Goal: Use online tool/utility: Utilize a website feature to perform a specific function

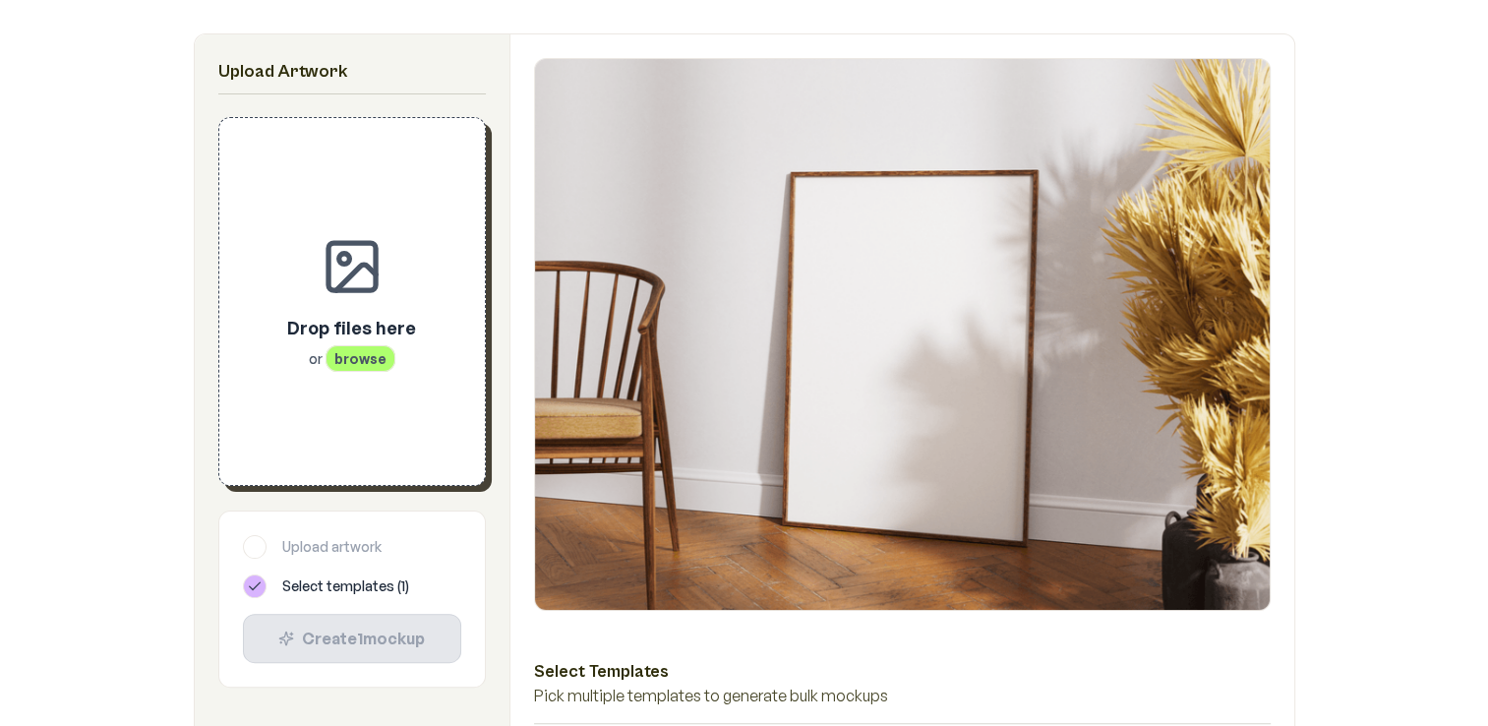
scroll to position [319, 0]
click at [353, 307] on div "Drop files here or browse" at bounding box center [352, 301] width 203 height 304
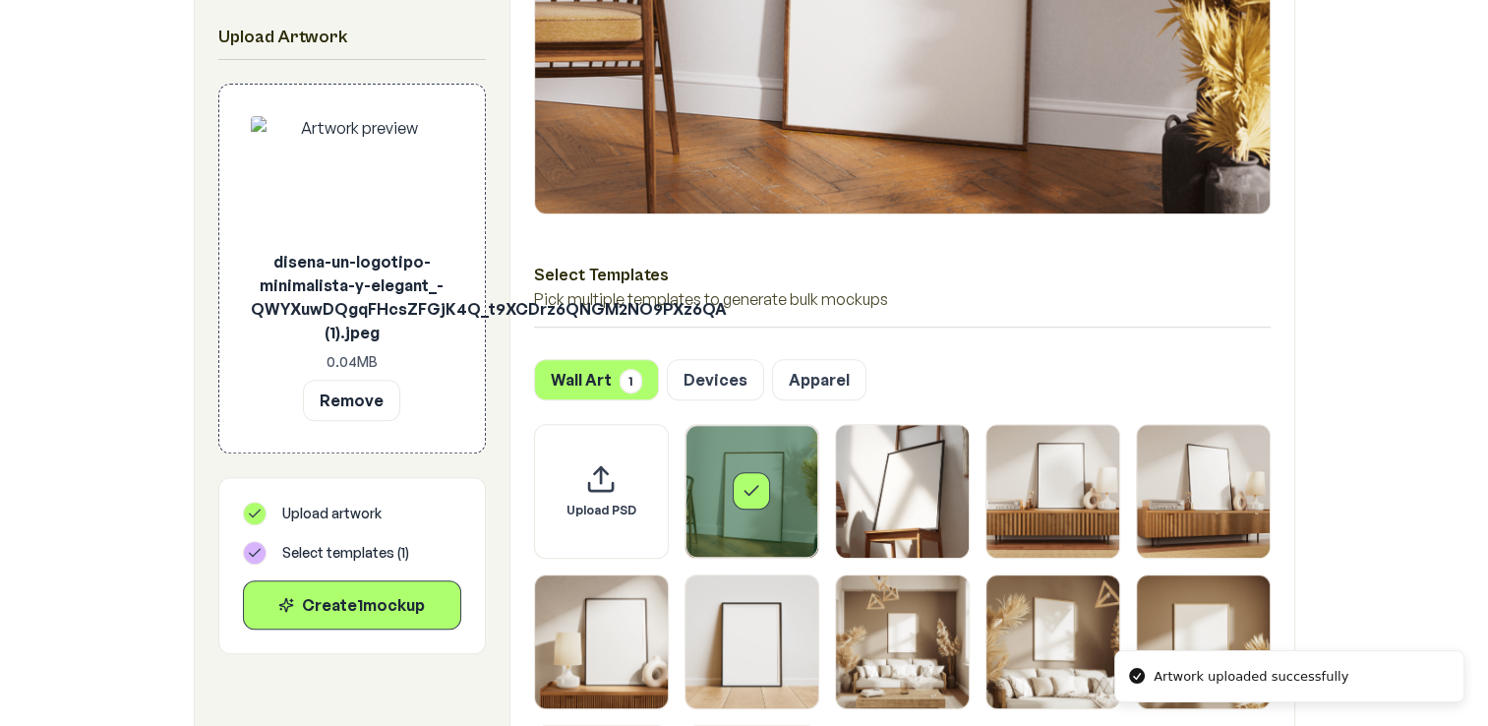
scroll to position [716, 0]
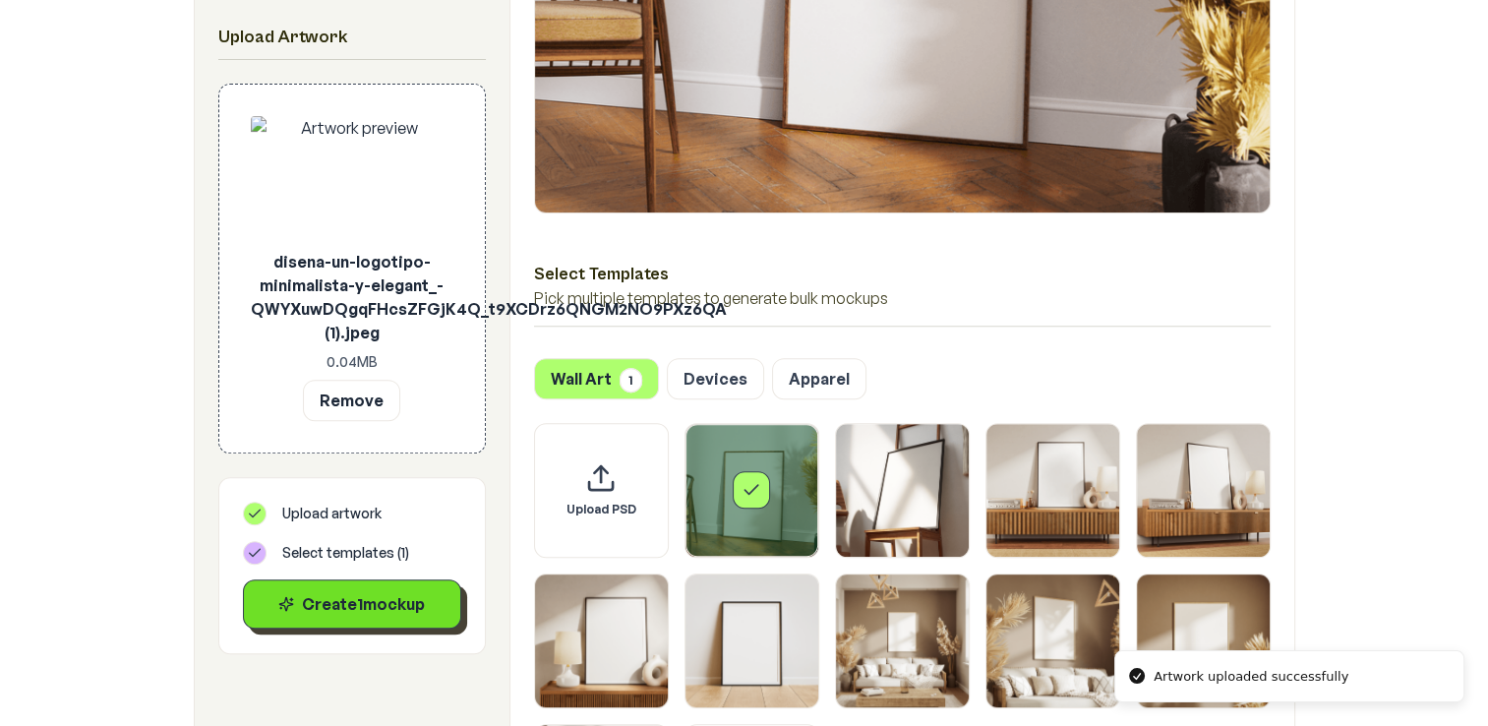
click at [440, 615] on button "Create 1 mockup" at bounding box center [352, 603] width 218 height 49
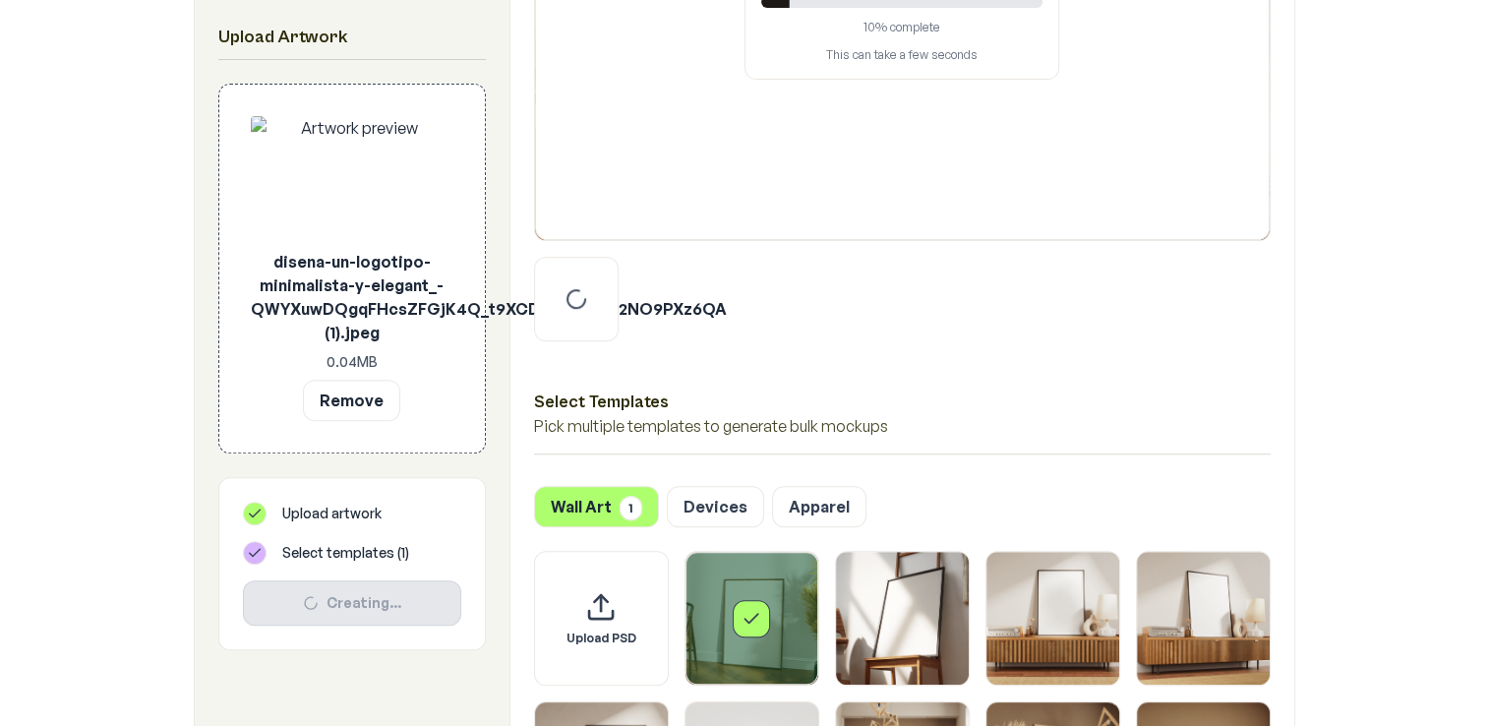
scroll to position [688, 0]
click at [712, 506] on button "Devices" at bounding box center [715, 505] width 97 height 41
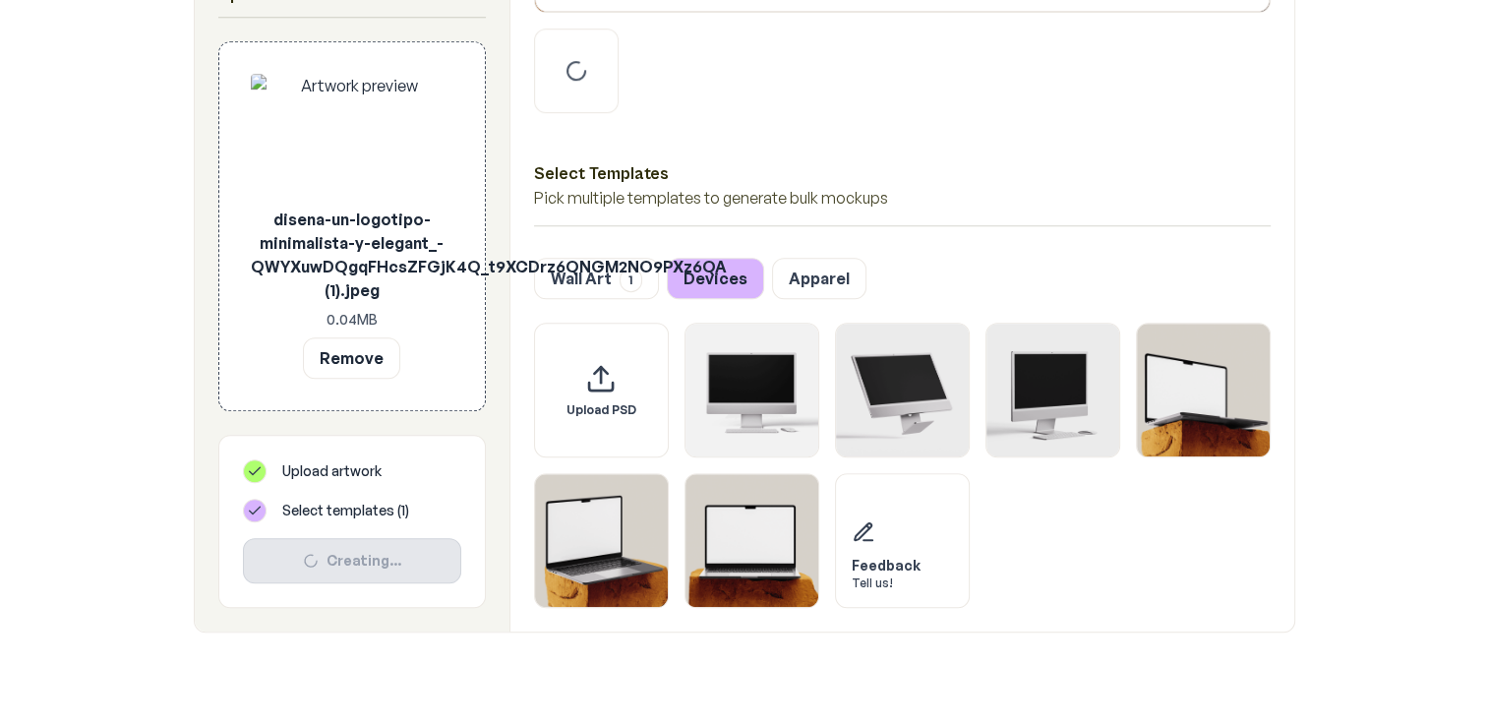
scroll to position [916, 0]
click at [813, 285] on button "Apparel" at bounding box center [819, 277] width 94 height 41
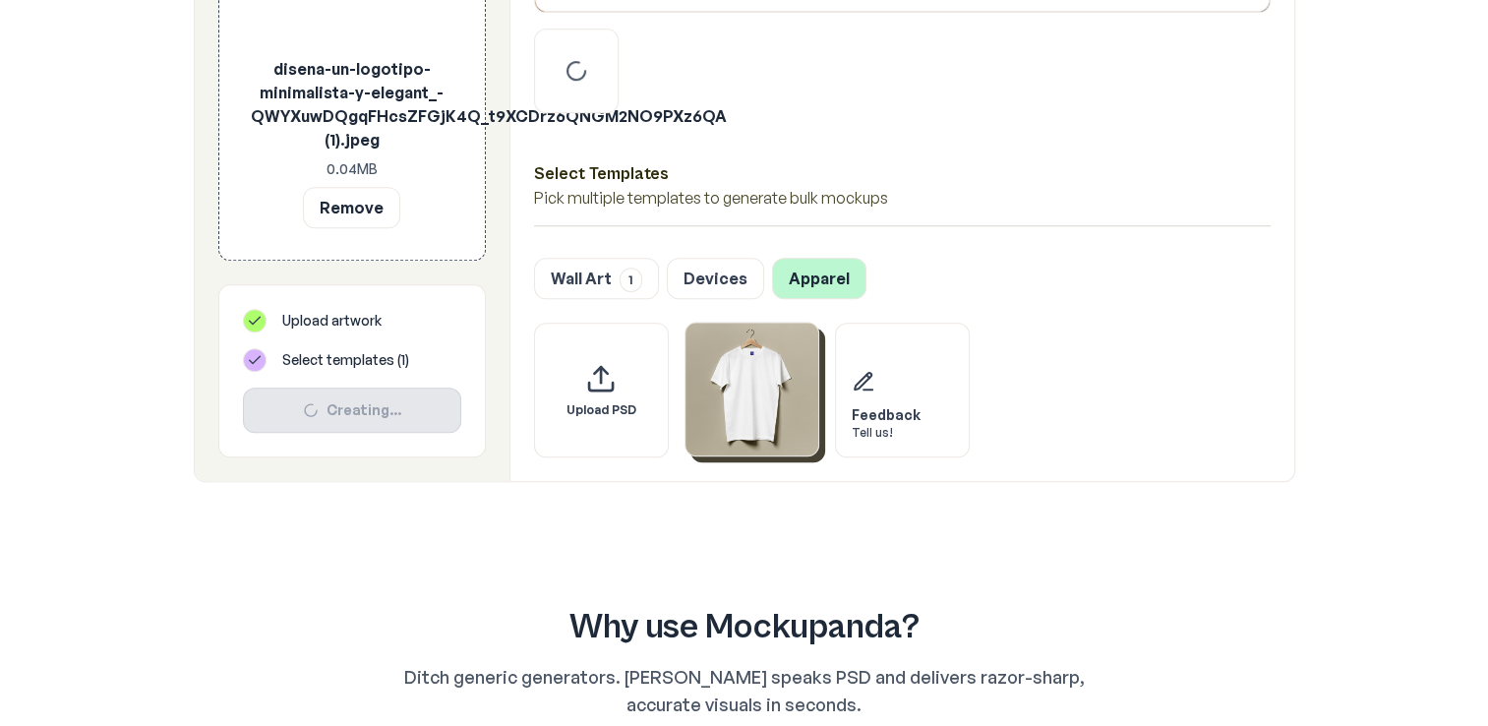
click at [775, 394] on img "Select template T-Shirt" at bounding box center [751, 388] width 133 height 133
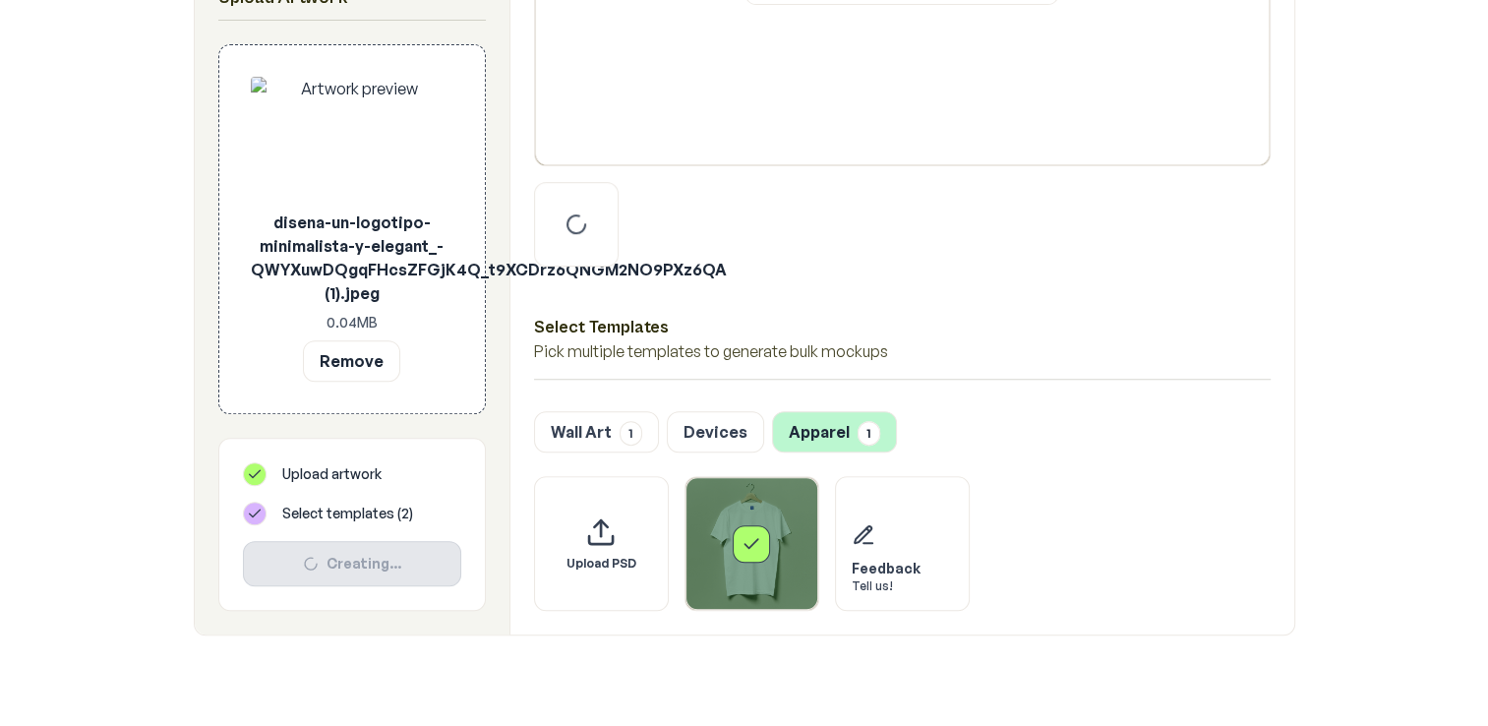
scroll to position [765, 0]
click at [638, 426] on span "1" at bounding box center [630, 430] width 23 height 25
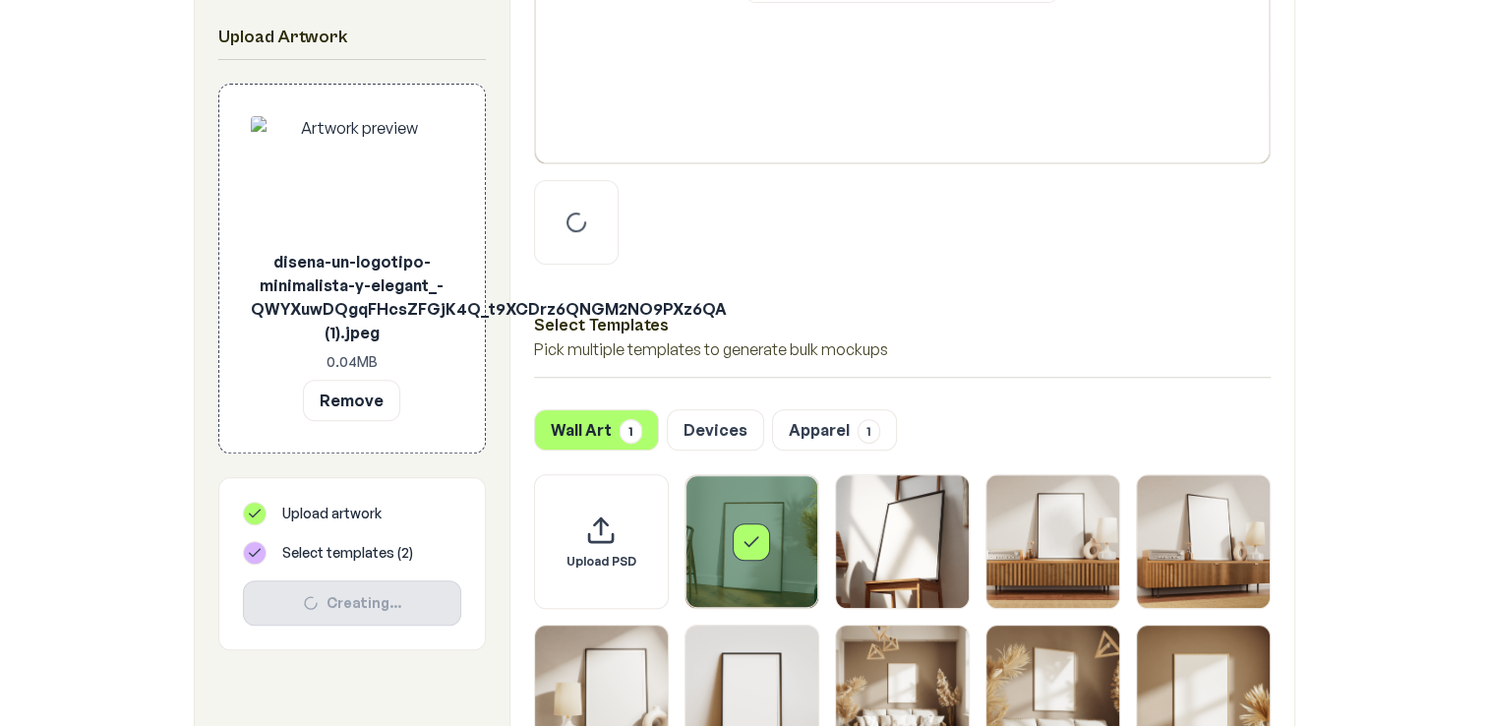
click at [747, 521] on div "Select template Framed Poster" at bounding box center [751, 541] width 133 height 133
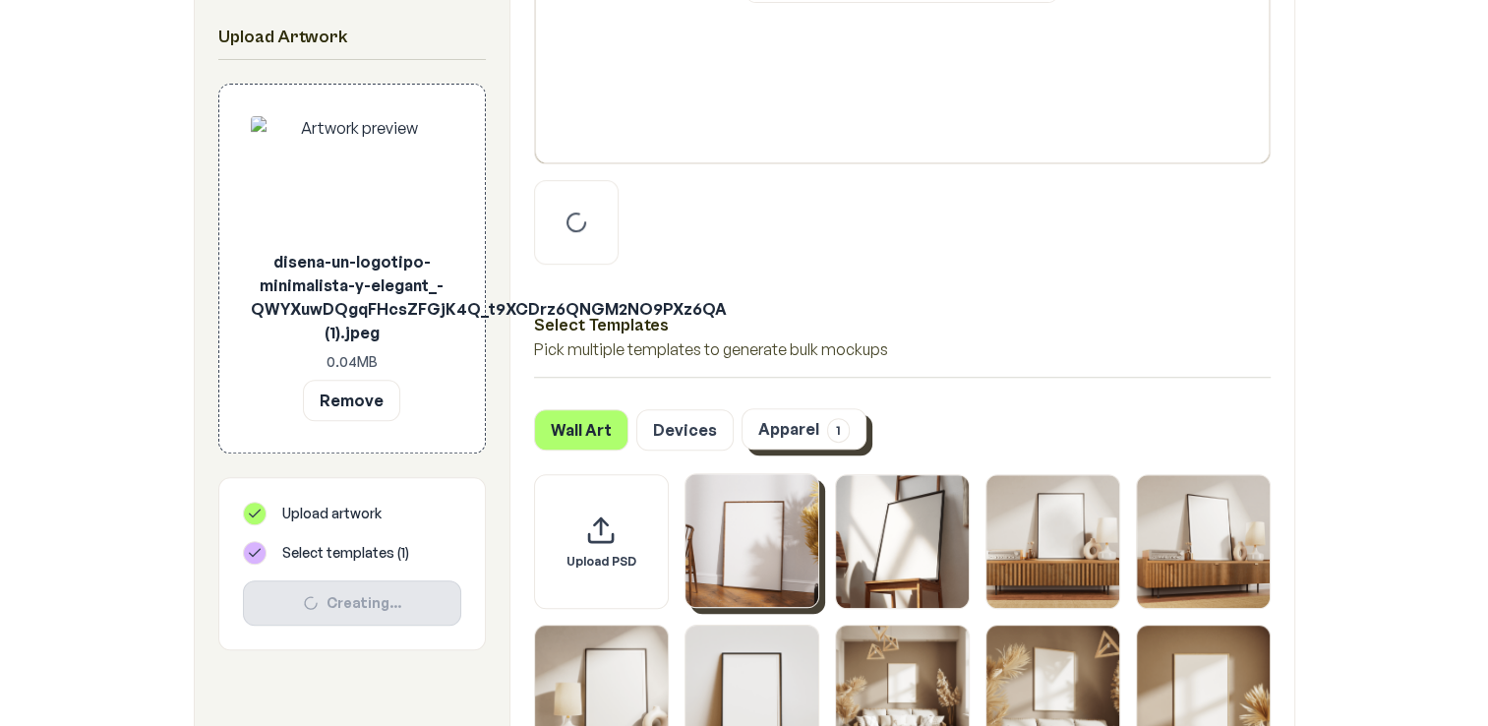
click at [801, 420] on button "Apparel 1" at bounding box center [803, 428] width 125 height 41
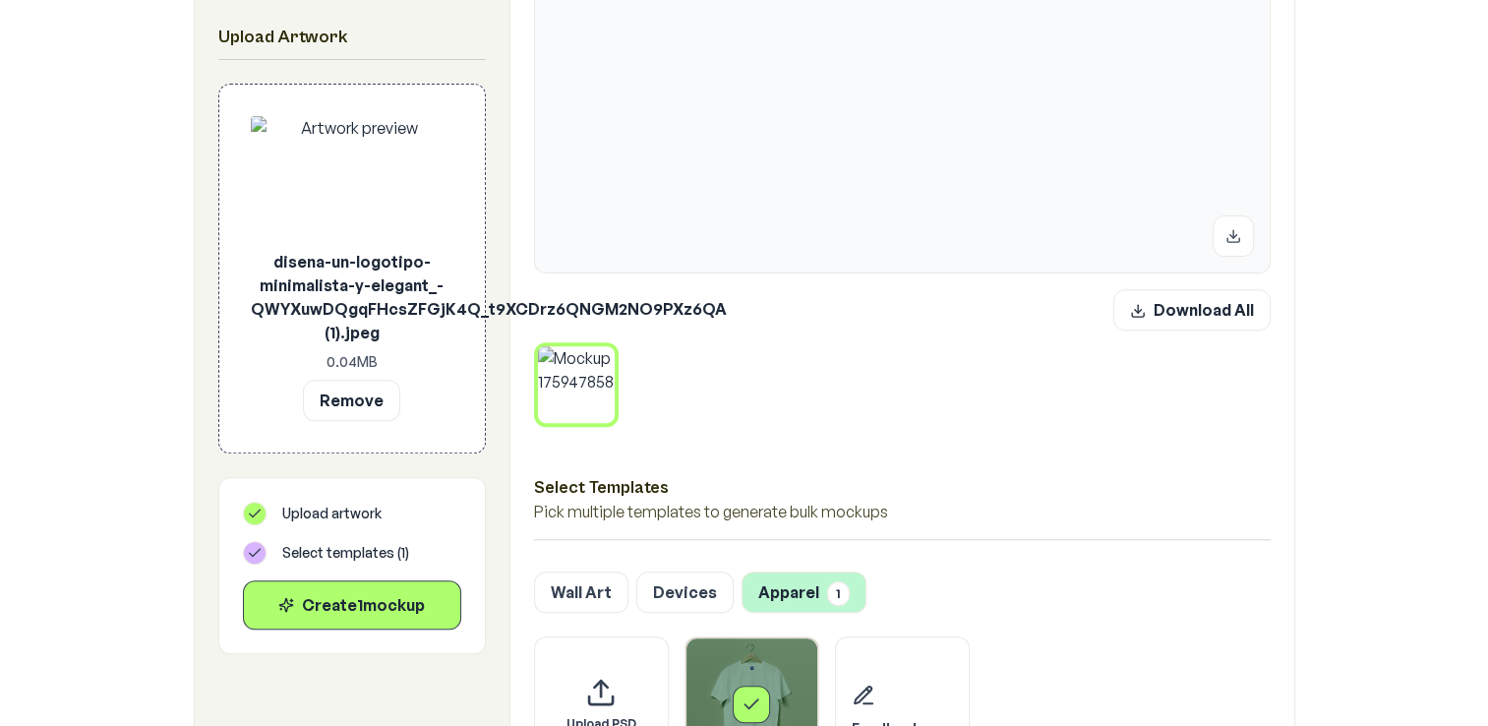
scroll to position [657, 0]
click at [607, 347] on icon at bounding box center [610, 350] width 6 height 6
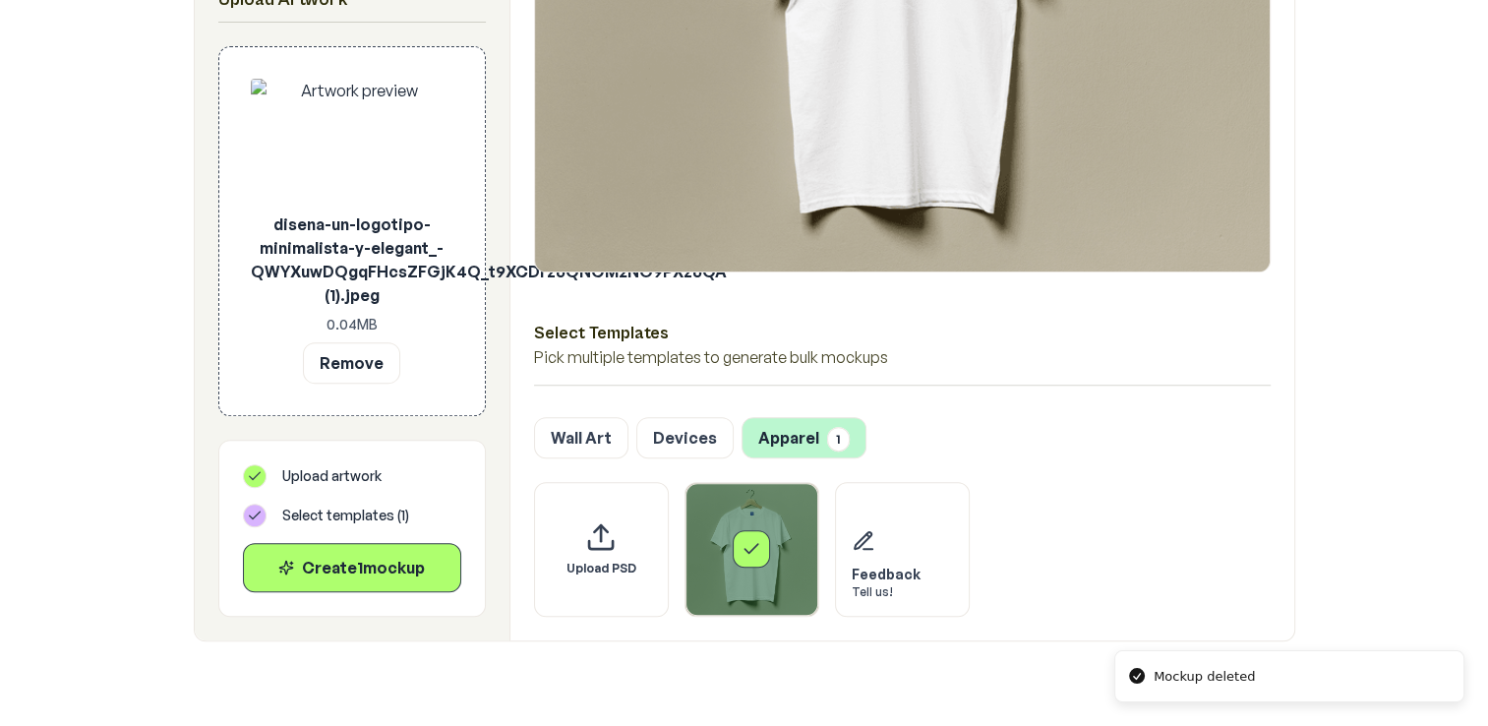
click at [785, 564] on div "Select template T-Shirt" at bounding box center [751, 549] width 133 height 133
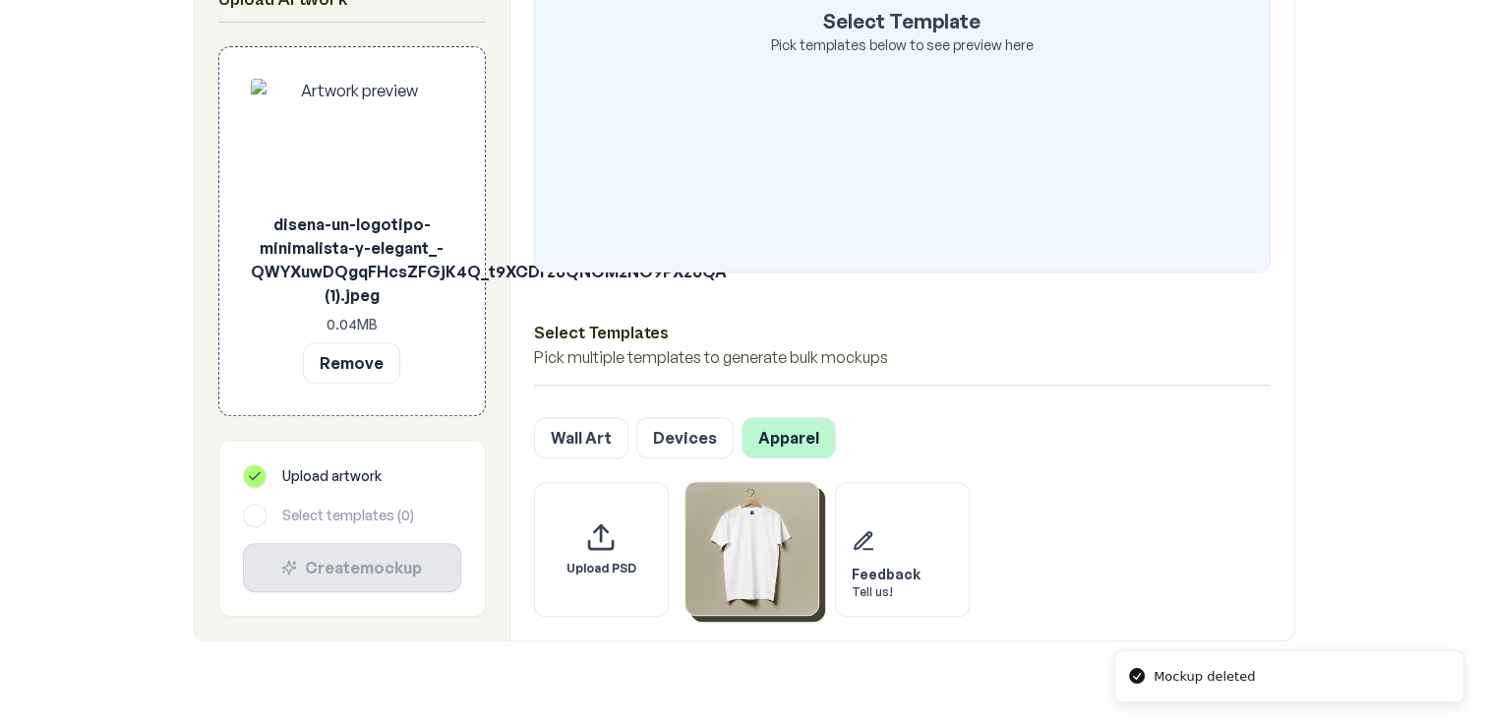
click at [760, 597] on img "Select template T-Shirt" at bounding box center [751, 548] width 133 height 133
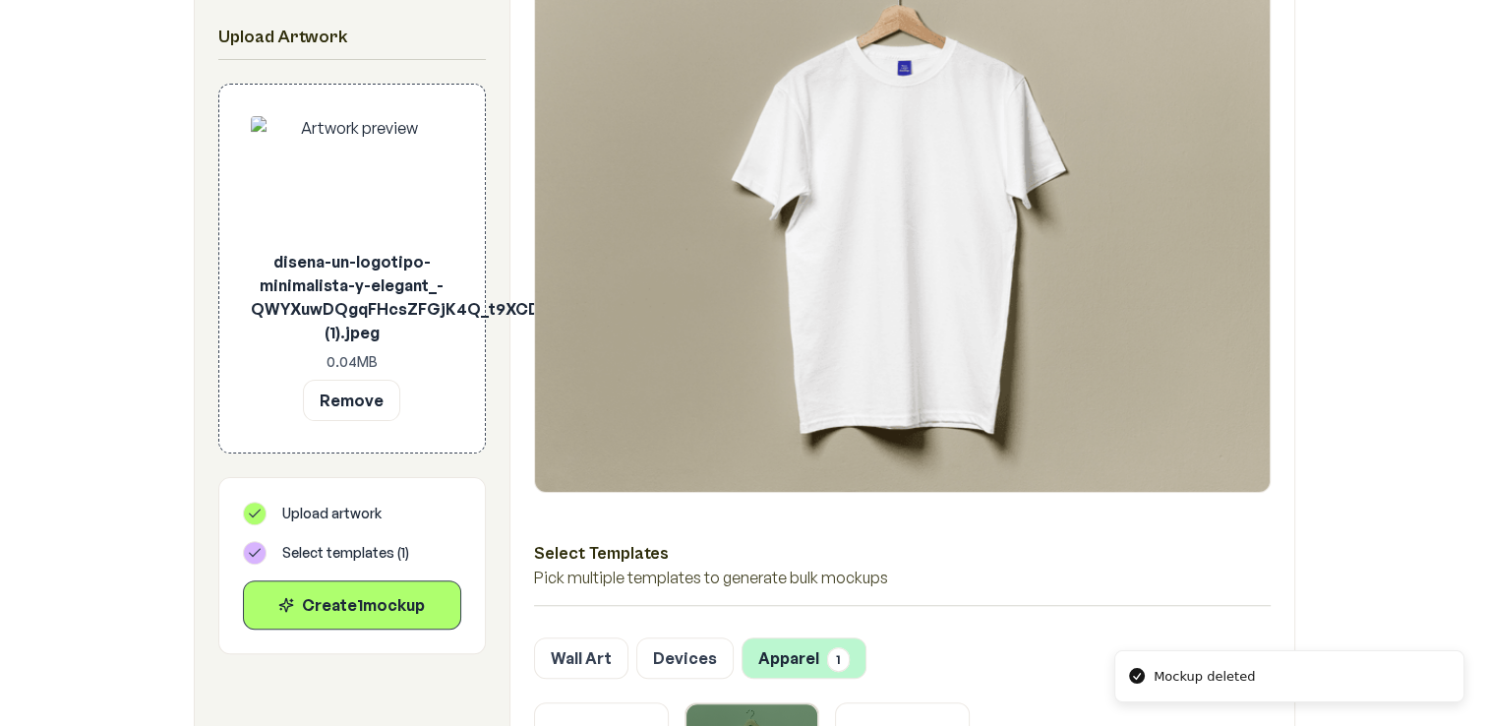
scroll to position [437, 0]
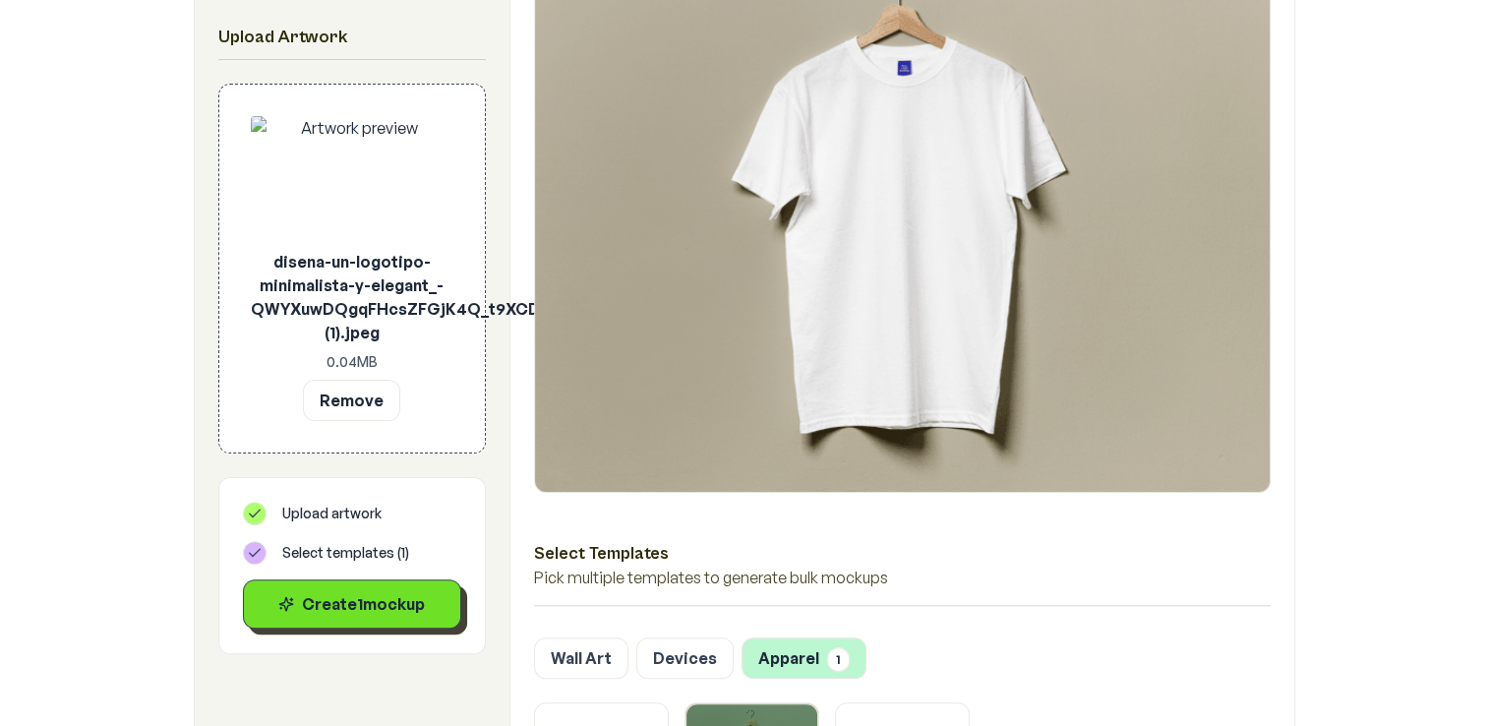
click at [326, 600] on div "Create 1 mockup" at bounding box center [352, 604] width 185 height 24
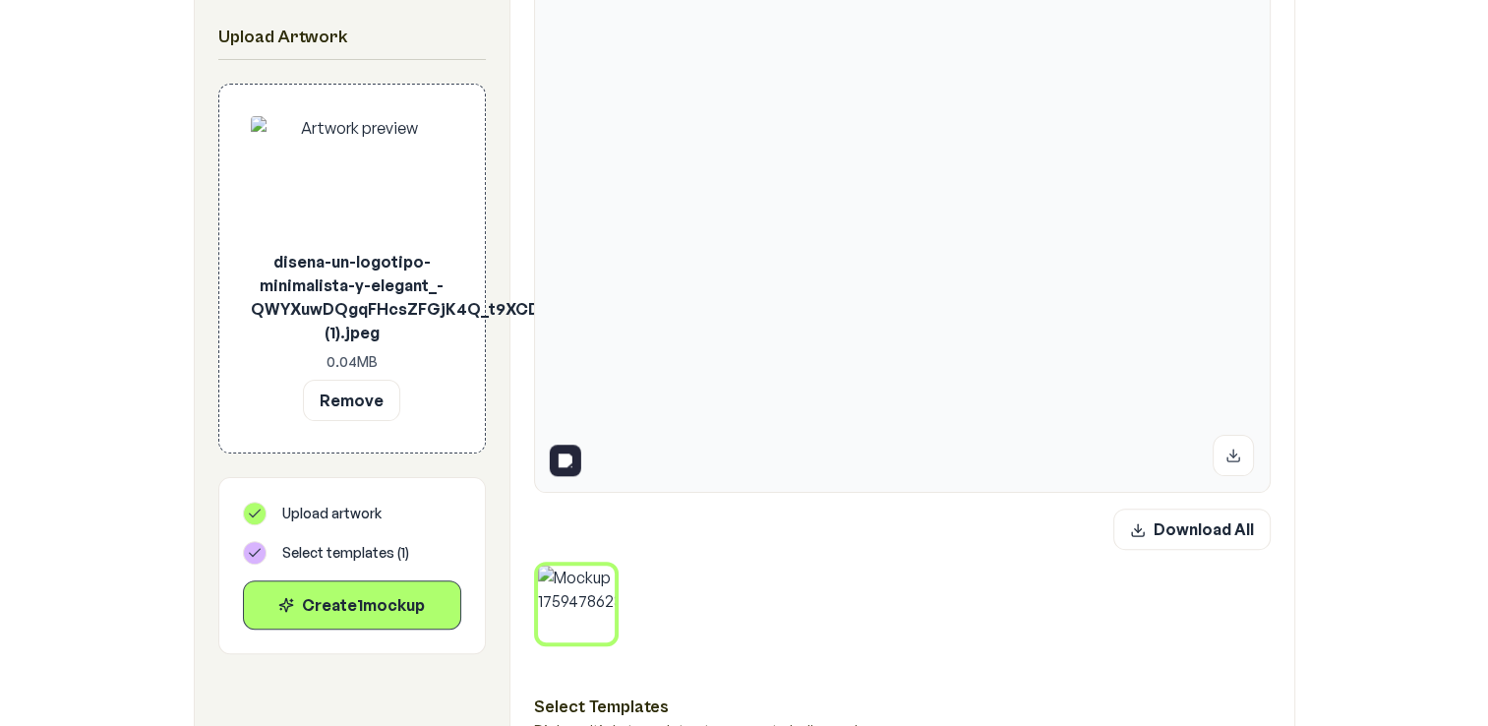
click at [928, 269] on img at bounding box center [902, 216] width 734 height 551
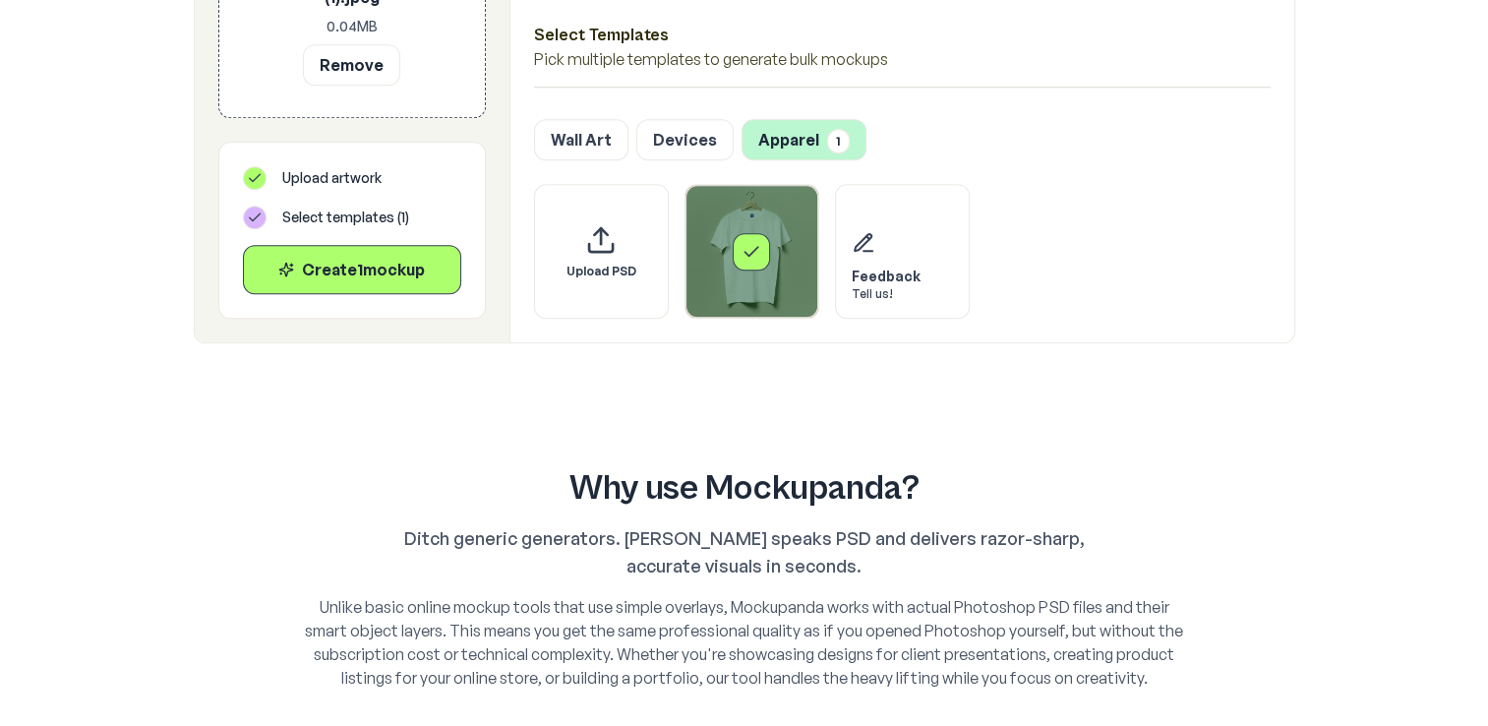
scroll to position [1109, 0]
click at [864, 309] on div "Feedback Tell us!" at bounding box center [902, 249] width 135 height 135
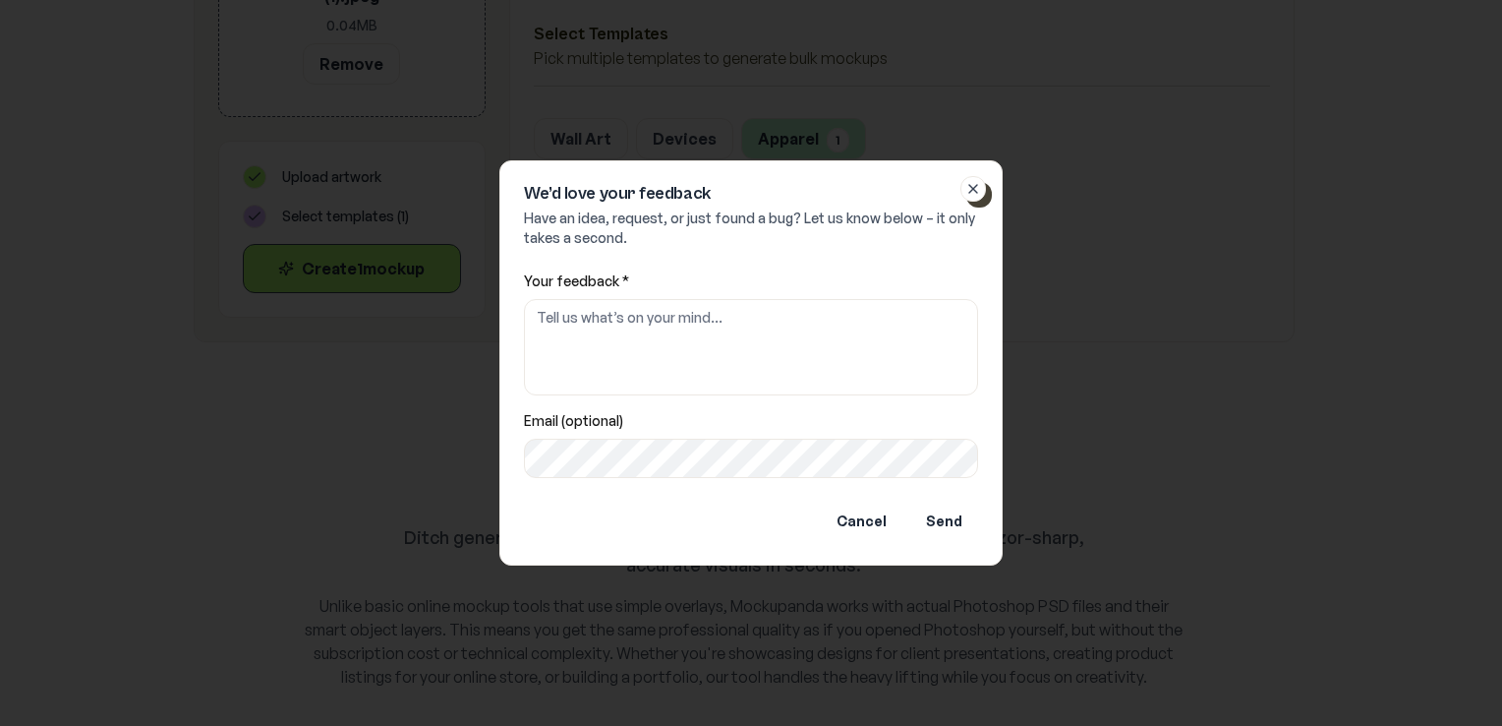
click at [980, 187] on icon "button" at bounding box center [973, 189] width 16 height 16
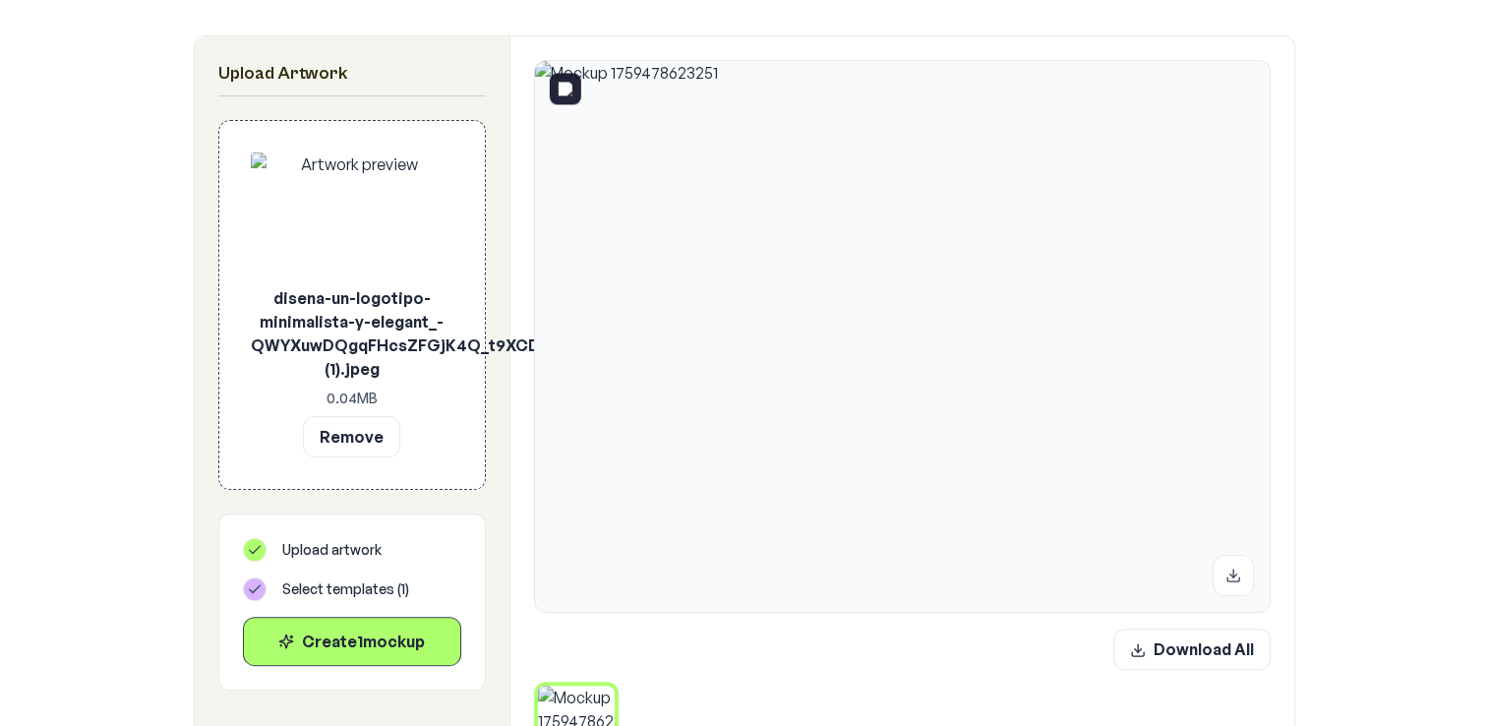
scroll to position [326, 0]
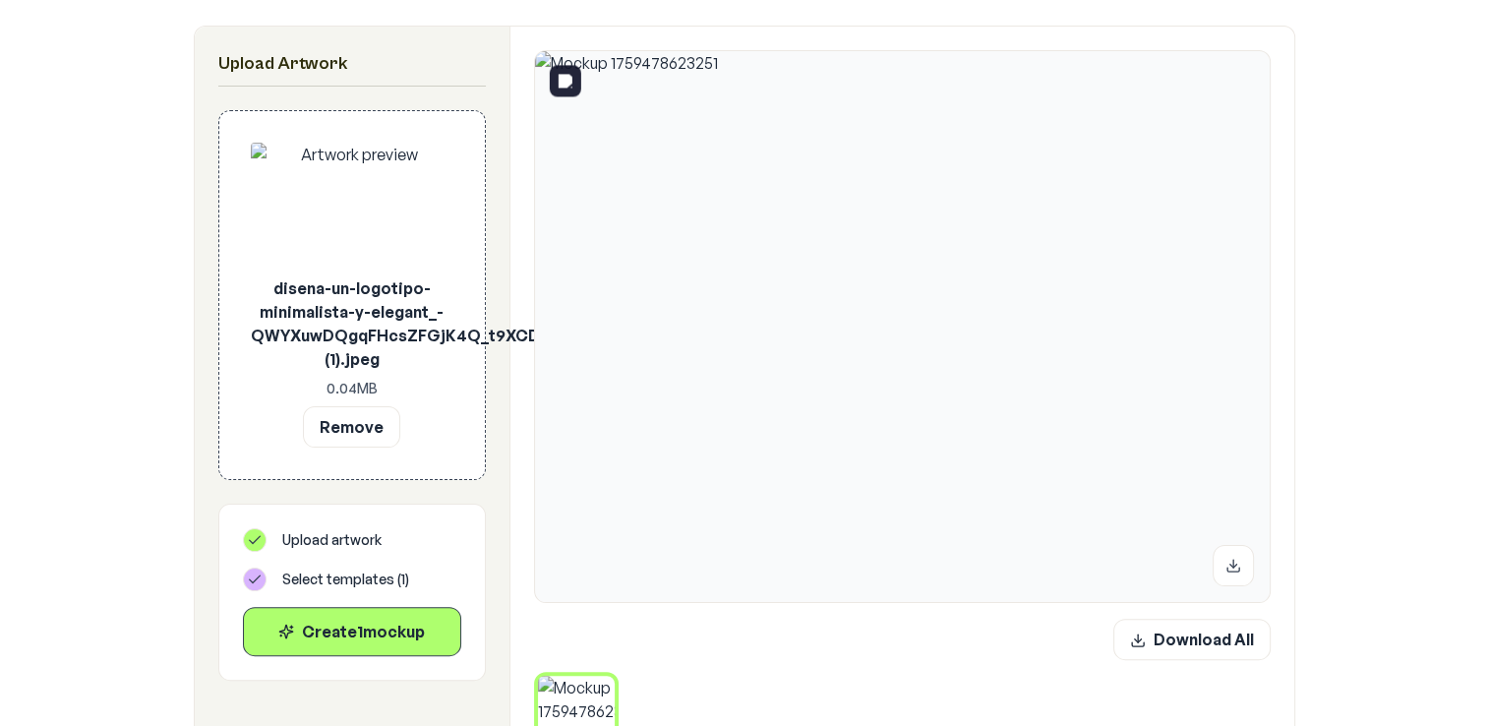
click at [866, 391] on img at bounding box center [902, 326] width 734 height 551
click at [854, 341] on img at bounding box center [902, 326] width 734 height 551
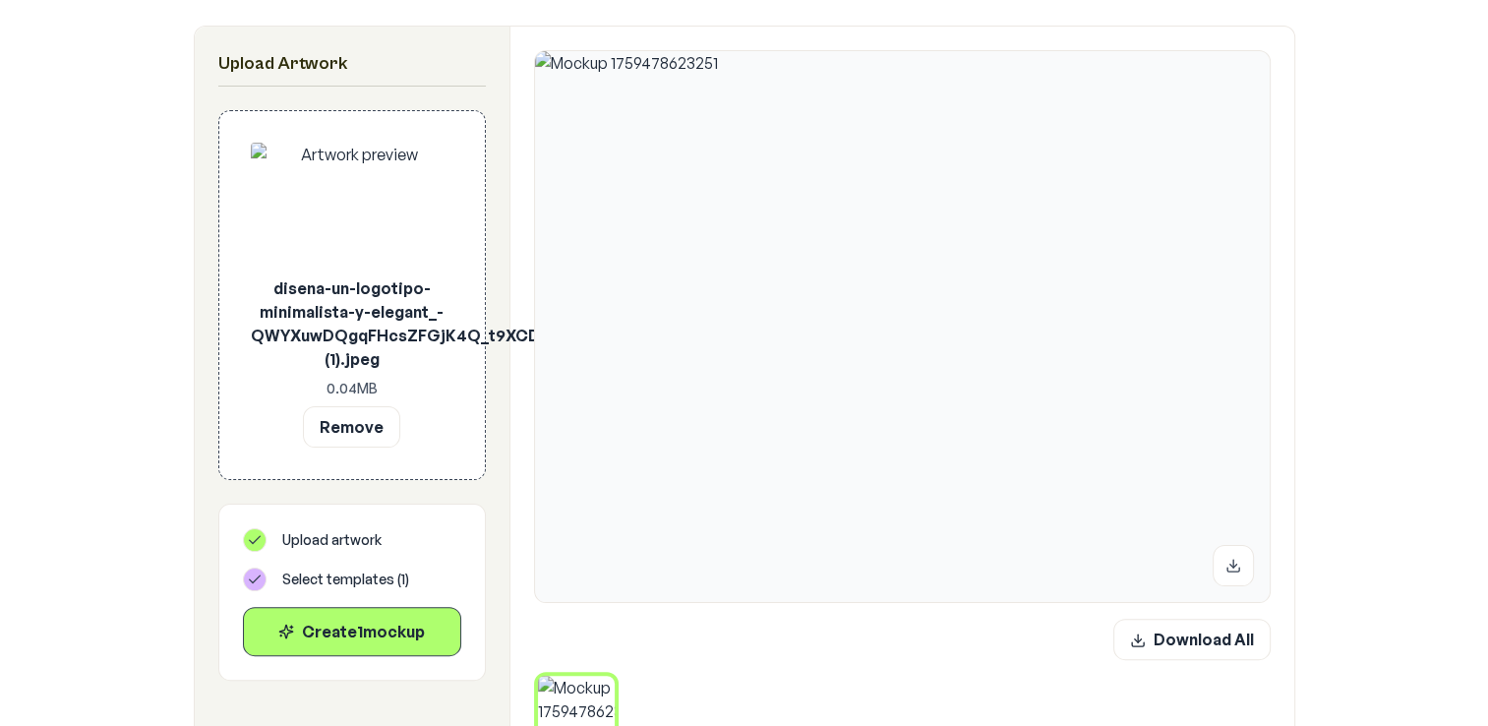
click at [321, 214] on img at bounding box center [352, 206] width 203 height 126
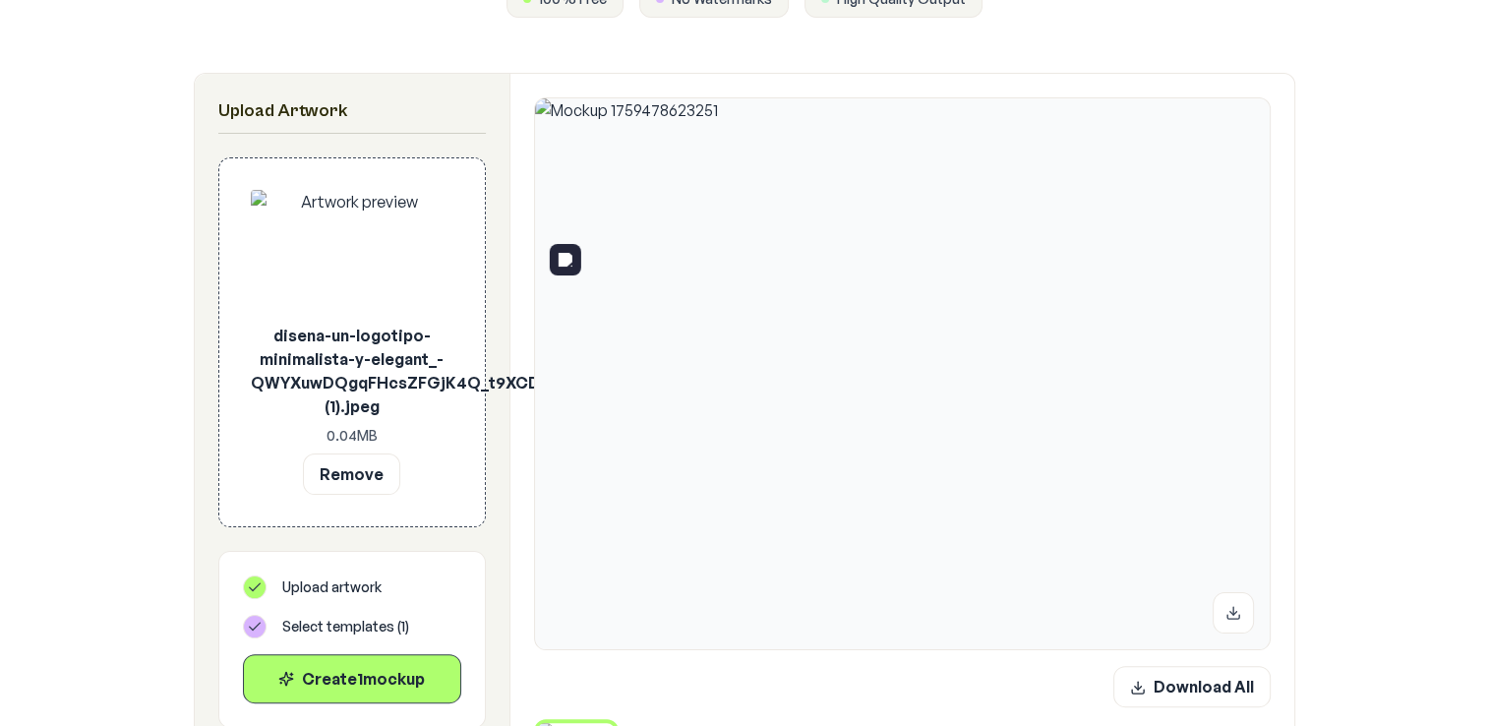
scroll to position [366, 0]
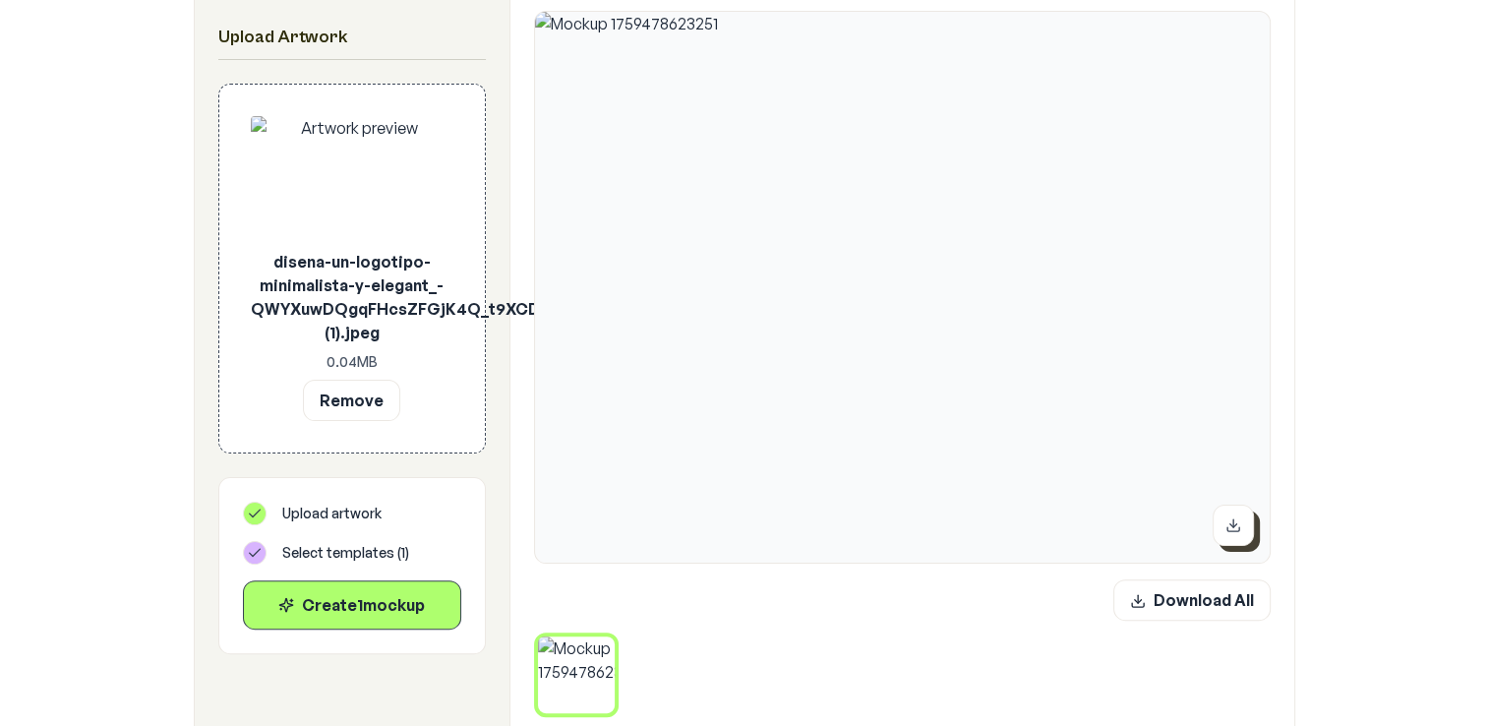
click at [1237, 523] on icon at bounding box center [1233, 525] width 16 height 16
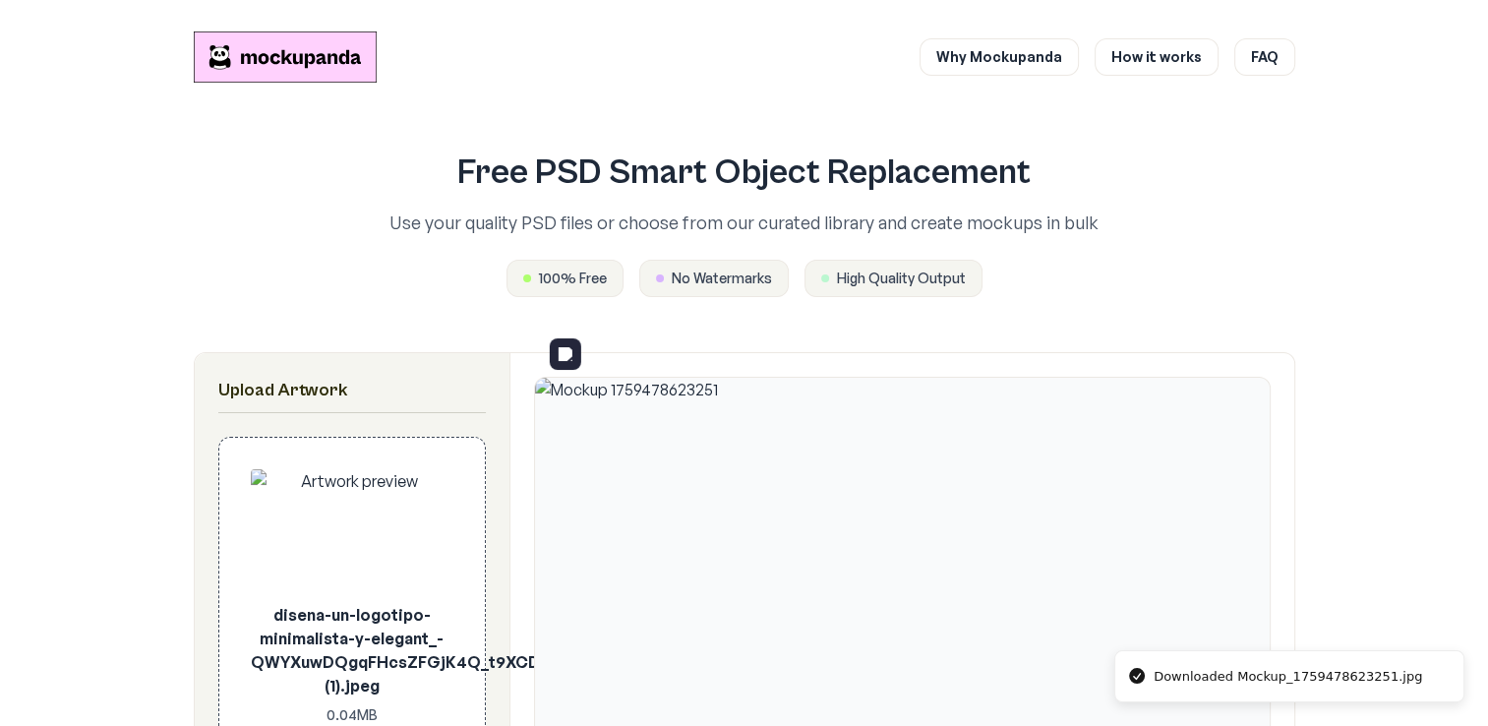
scroll to position [0, 0]
click at [702, 312] on div "Free PSD Smart Object Replacement Use your quality PSD files or choose from our…" at bounding box center [744, 225] width 1101 height 206
click at [929, 276] on span "High Quality Output" at bounding box center [901, 278] width 129 height 20
click at [683, 271] on span "No Watermarks" at bounding box center [721, 278] width 100 height 20
click at [606, 283] on span "100% Free" at bounding box center [573, 278] width 68 height 20
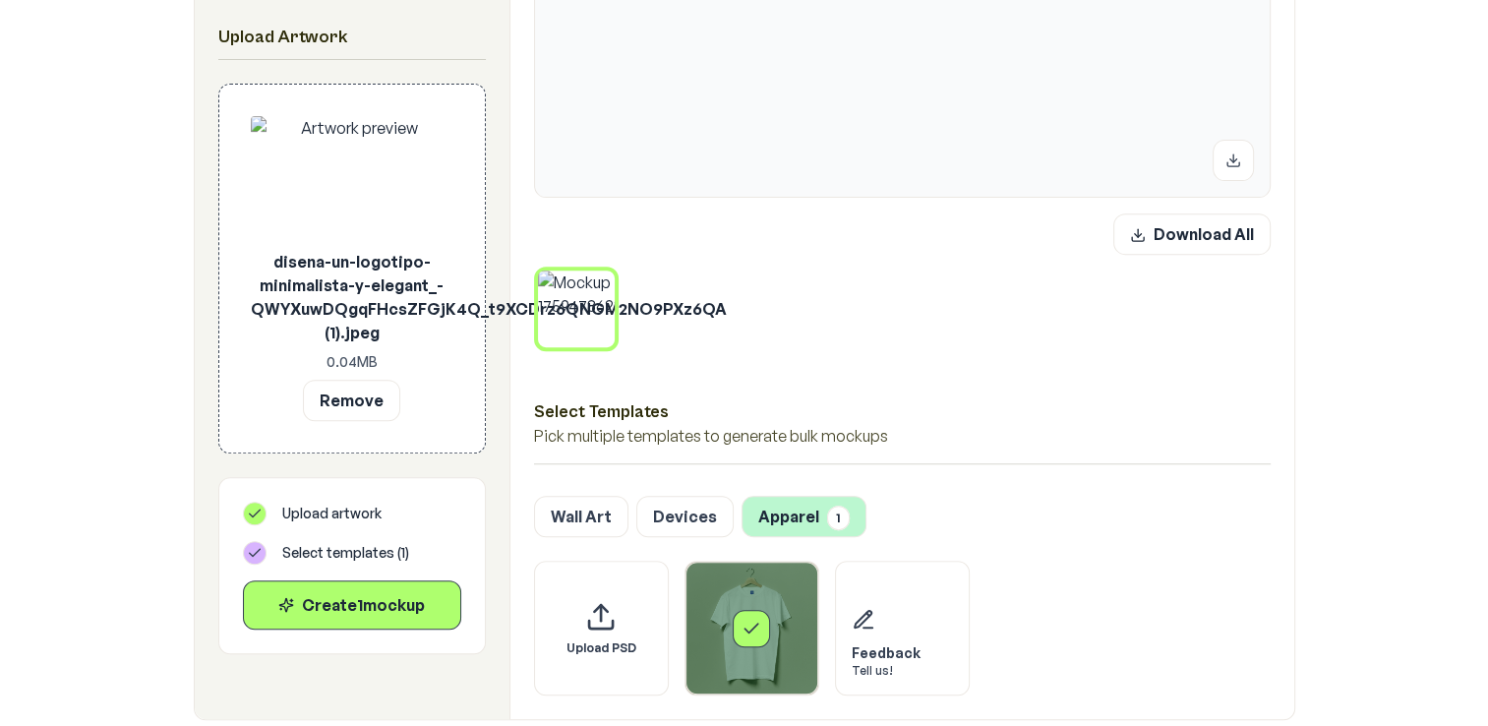
scroll to position [742, 0]
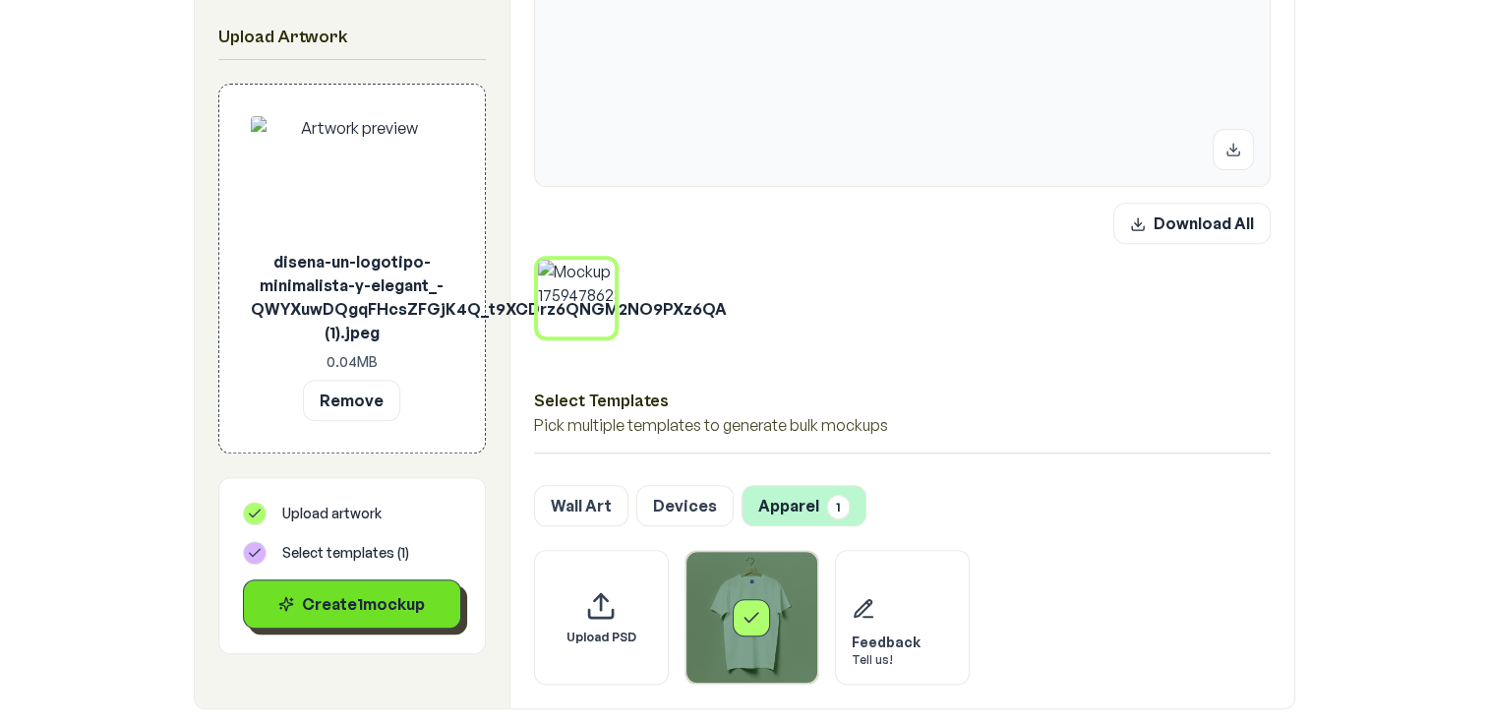
click at [427, 592] on div "Create 1 mockup" at bounding box center [352, 604] width 185 height 24
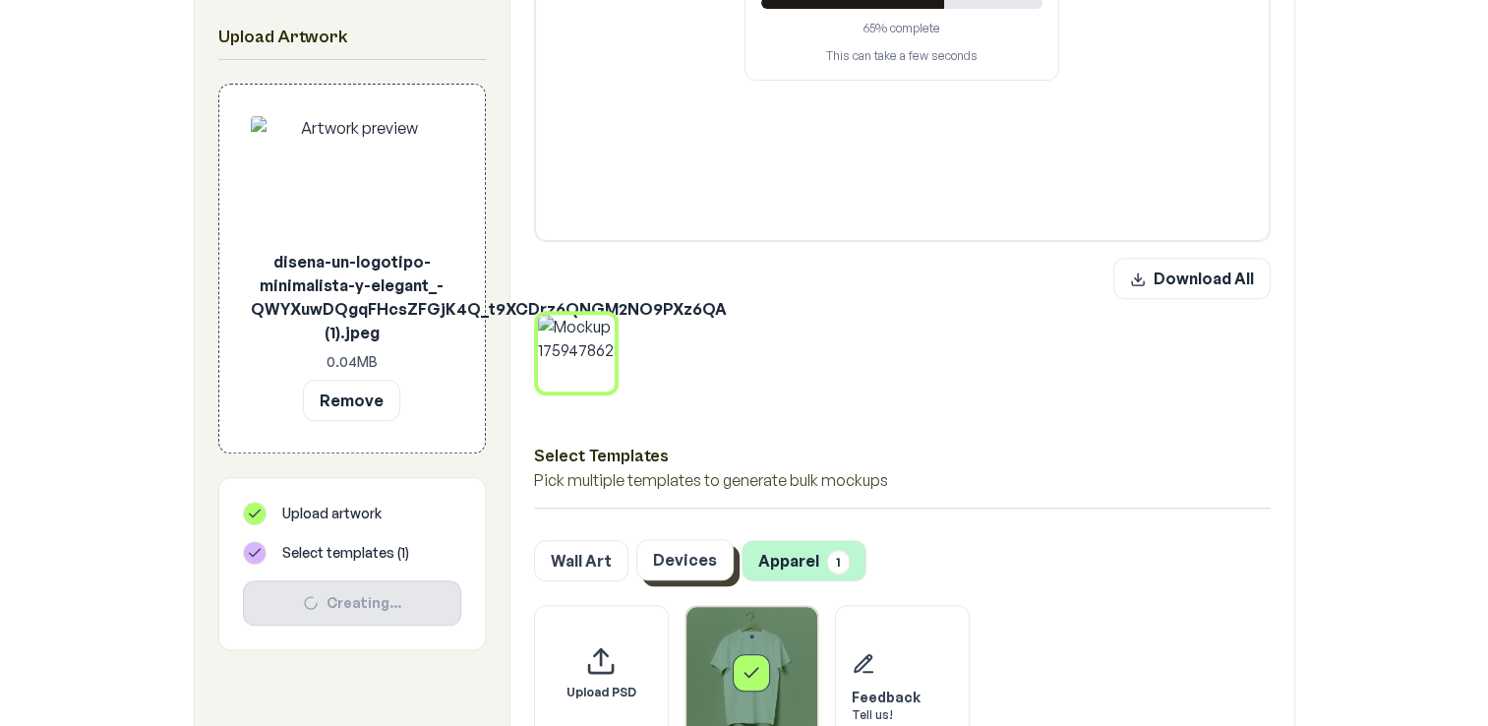
scroll to position [688, 0]
click at [672, 559] on button "Devices" at bounding box center [684, 558] width 97 height 41
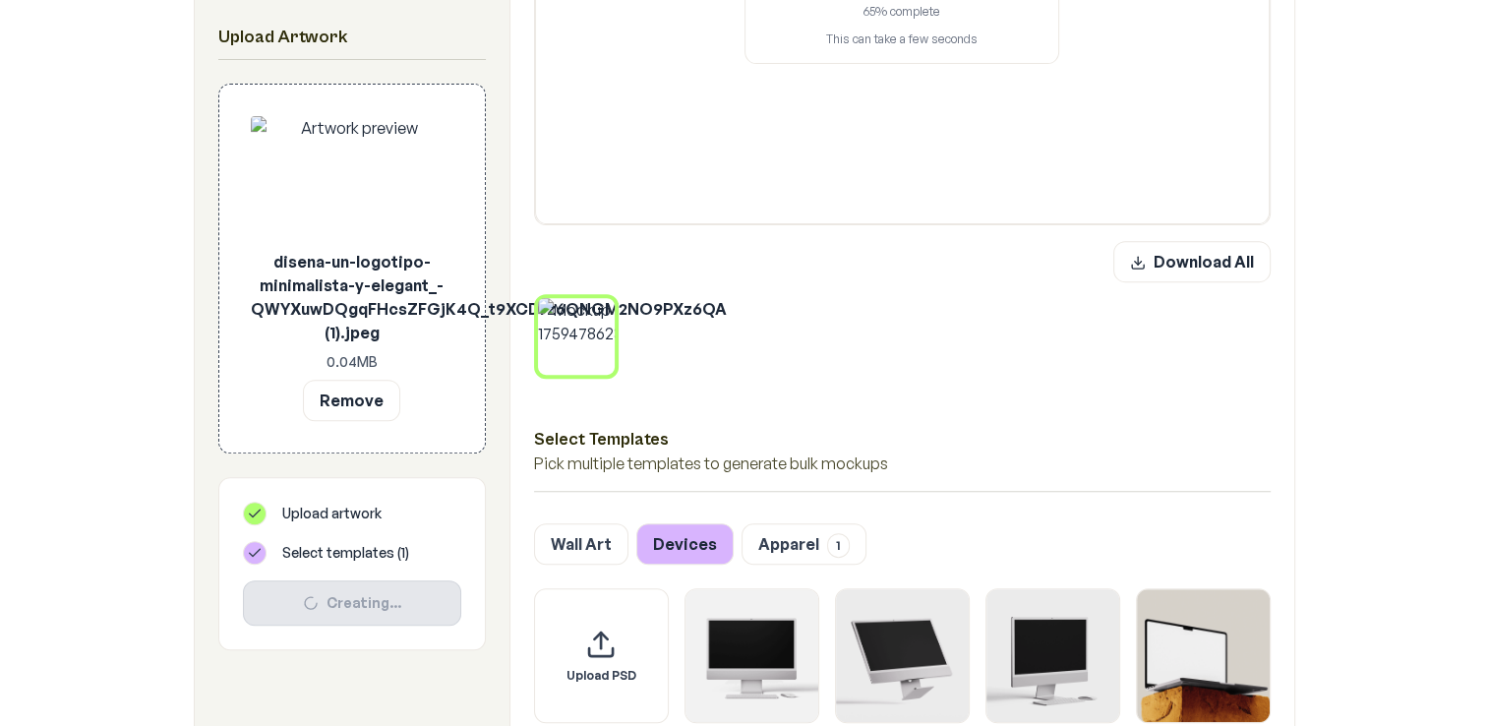
scroll to position [602, 0]
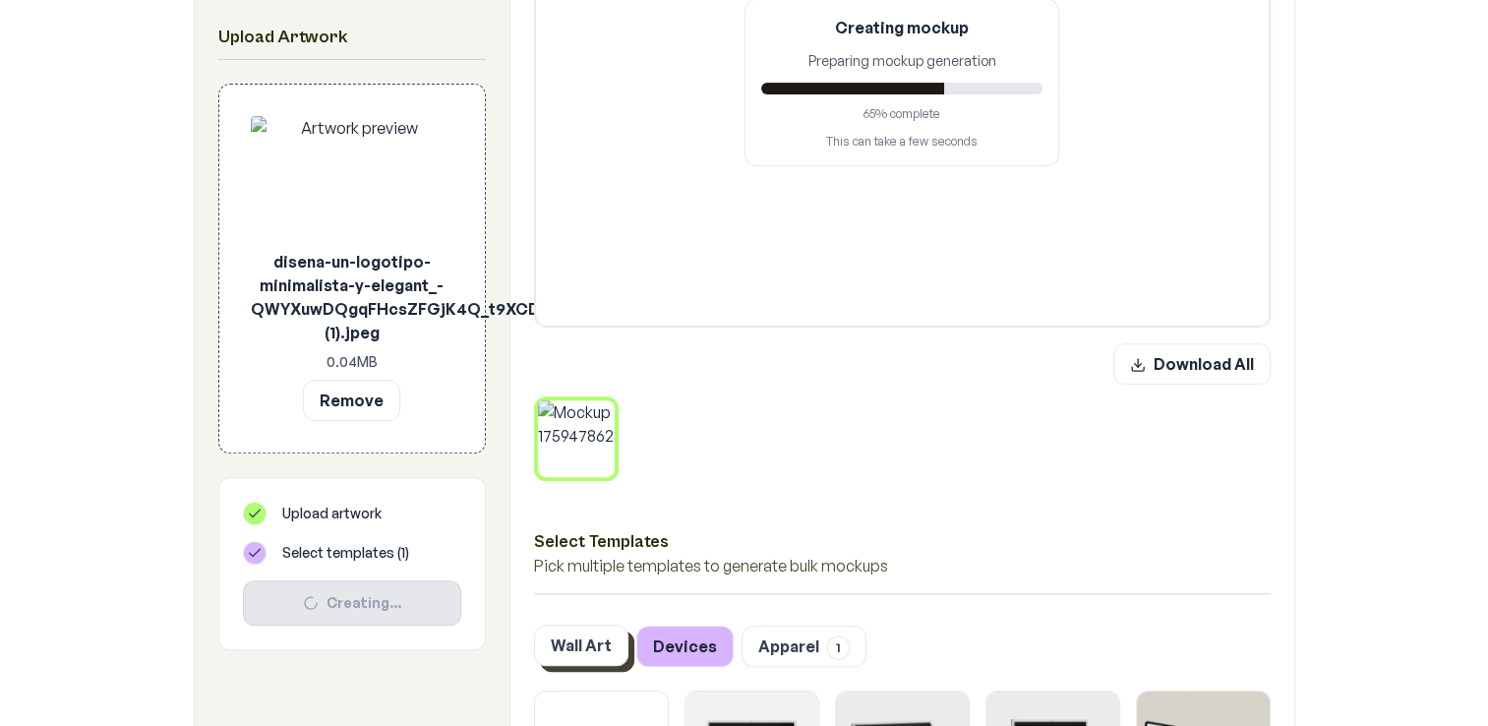
click at [591, 642] on button "Wall Art" at bounding box center [581, 644] width 94 height 41
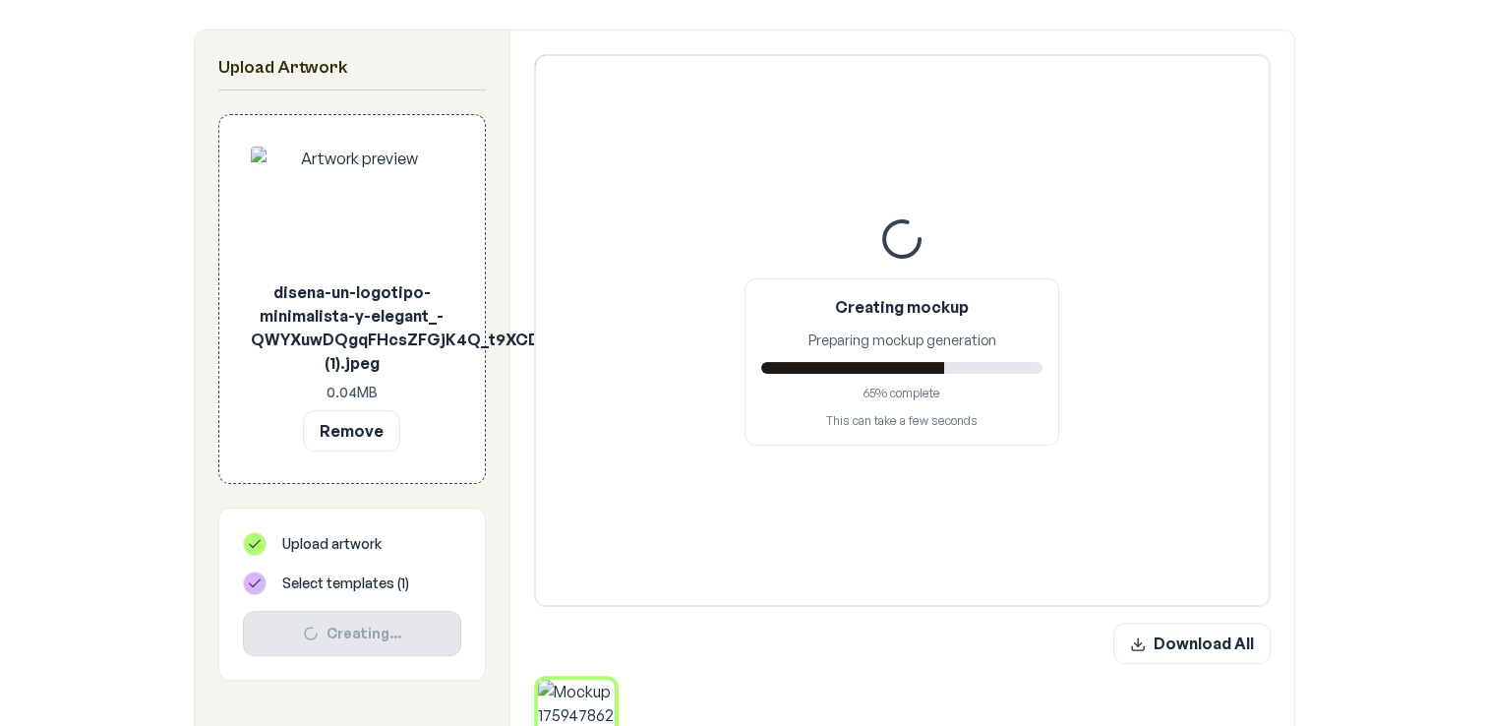
scroll to position [320, 0]
